Goal: Transaction & Acquisition: Purchase product/service

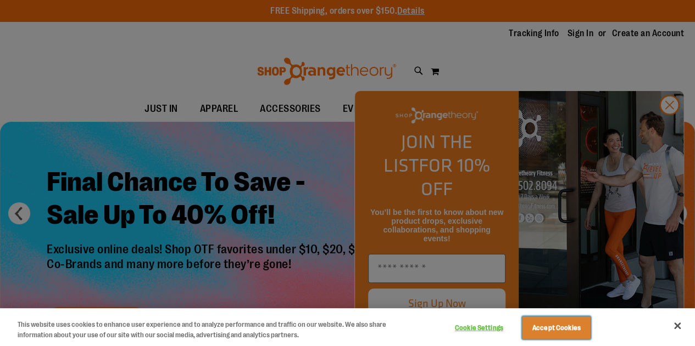
click at [564, 333] on button "Accept Cookies" at bounding box center [556, 328] width 69 height 23
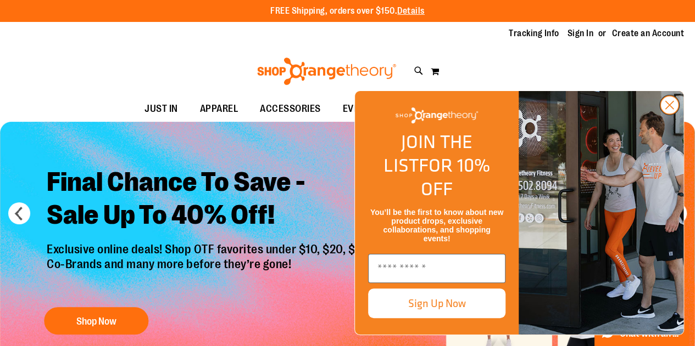
click at [668, 114] on circle "Close dialog" at bounding box center [669, 105] width 18 height 18
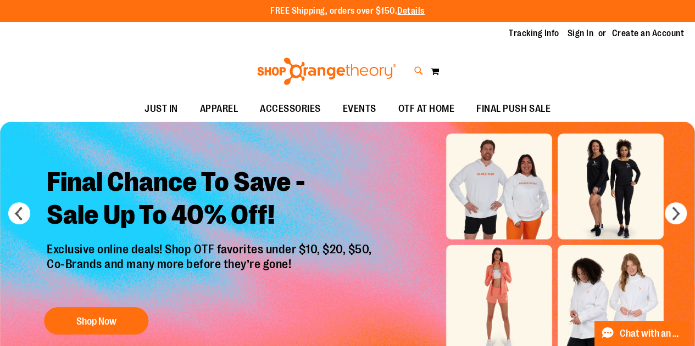
click at [414, 68] on icon at bounding box center [418, 71] width 9 height 13
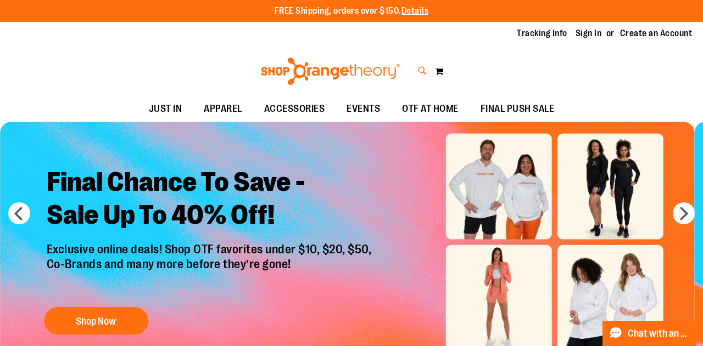
type input "****"
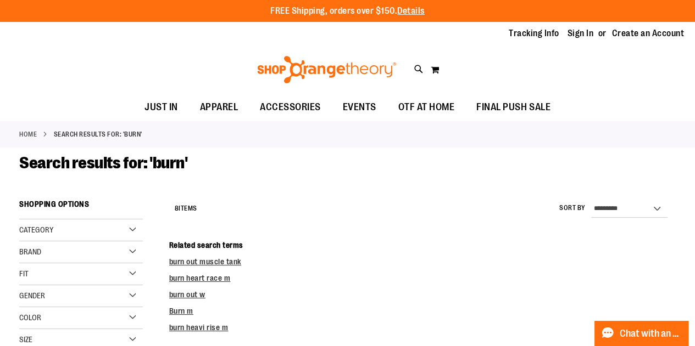
drag, startPoint x: 701, startPoint y: 44, endPoint x: 702, endPoint y: -66, distance: 110.9
click at [694, 0] on html "Skip to Content The store will not work correctly when cookies are disabled. FR…" at bounding box center [347, 173] width 695 height 346
